Goal: Consume media (video, audio)

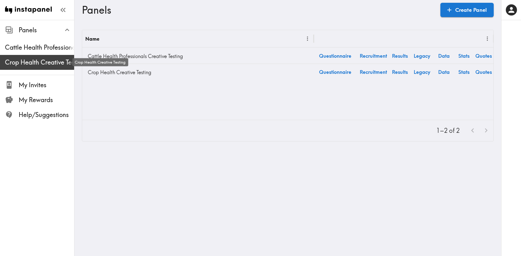
click at [49, 60] on span "Crop Health Creative Testing" at bounding box center [39, 62] width 69 height 9
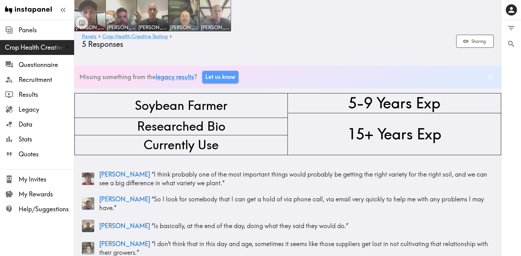
click at [212, 17] on img at bounding box center [215, 15] width 33 height 33
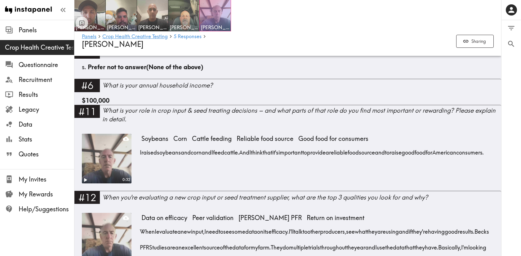
scroll to position [581, 0]
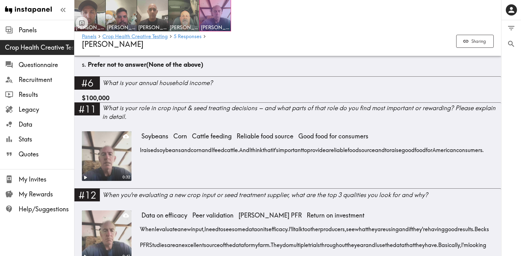
click at [114, 154] on video at bounding box center [107, 156] width 52 height 52
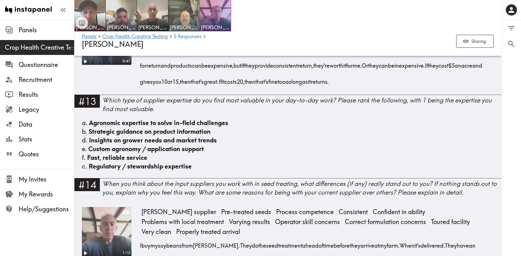
scroll to position [776, 0]
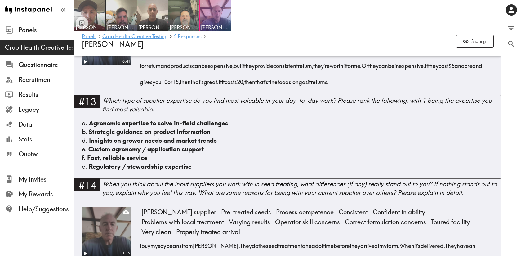
click at [108, 225] on video at bounding box center [107, 232] width 52 height 52
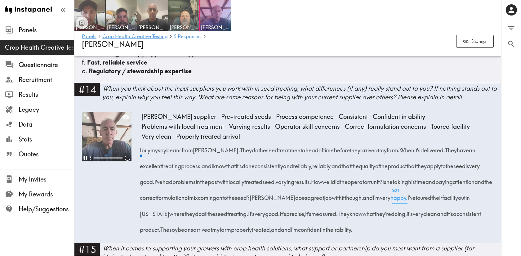
scroll to position [871, 0]
